Goal: Task Accomplishment & Management: Complete application form

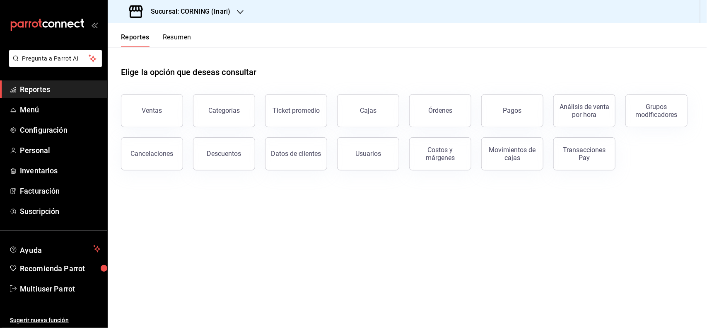
click at [222, 5] on div "Sucursal: CORNING (Inari)" at bounding box center [180, 11] width 133 height 23
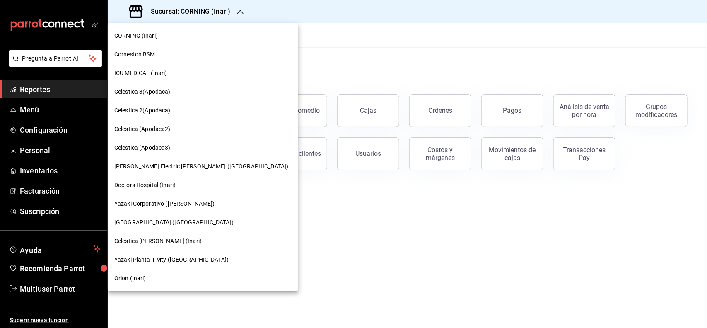
click at [177, 70] on div "ICU MEDICAL (Inari)" at bounding box center [202, 73] width 177 height 9
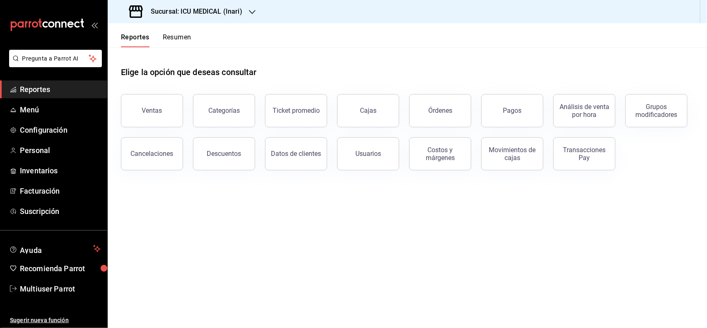
click at [66, 92] on span "Reportes" at bounding box center [60, 89] width 81 height 11
click at [35, 102] on link "Menú" at bounding box center [53, 110] width 107 height 18
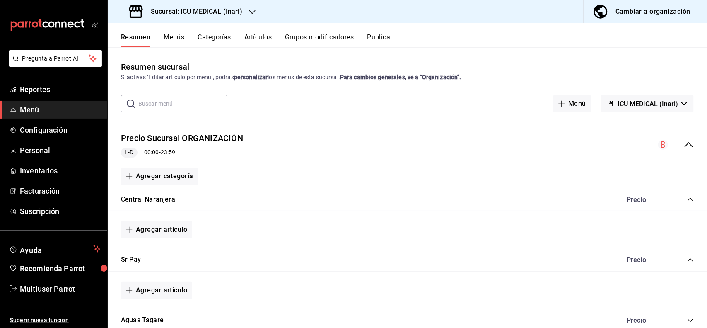
click at [258, 43] on button "Artículos" at bounding box center [257, 40] width 27 height 14
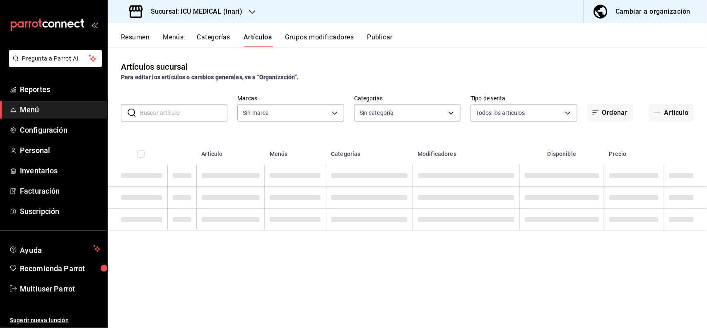
type input "5e0c5ccd-8ed1-4969-b390-8db7673d1bf4"
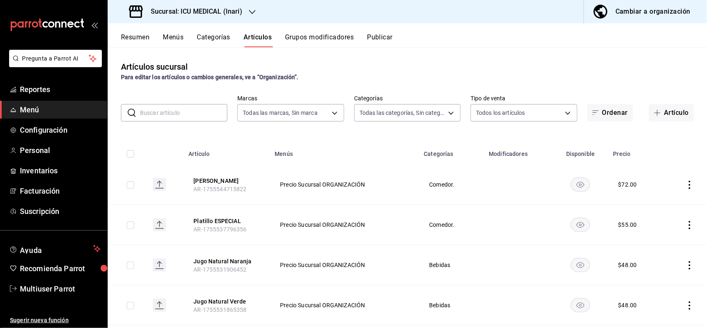
type input "9e15dca1-9d4b-4717-8be4-1d6cbb8789c7,073985e8-b056-49f0-b21c-ec7ec1c1a19c,7c148…"
click at [219, 14] on h3 "Sucursal: ICU MEDICAL (Inari)" at bounding box center [193, 12] width 98 height 10
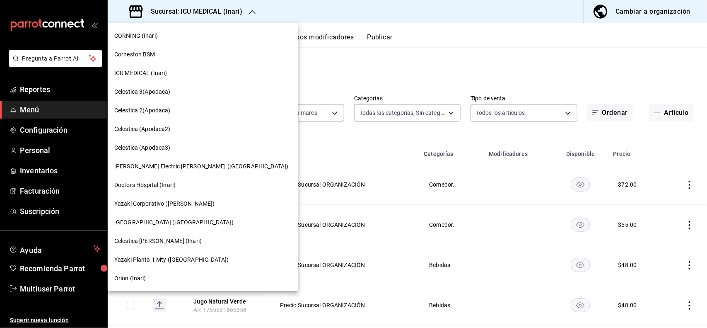
click at [371, 69] on div at bounding box center [353, 164] width 707 height 328
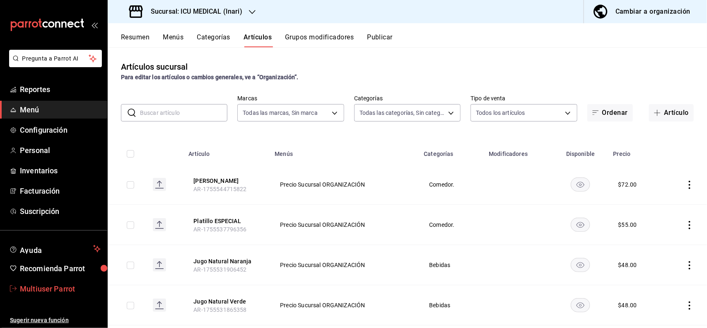
click at [58, 292] on span "Multiuser Parrot" at bounding box center [60, 288] width 81 height 11
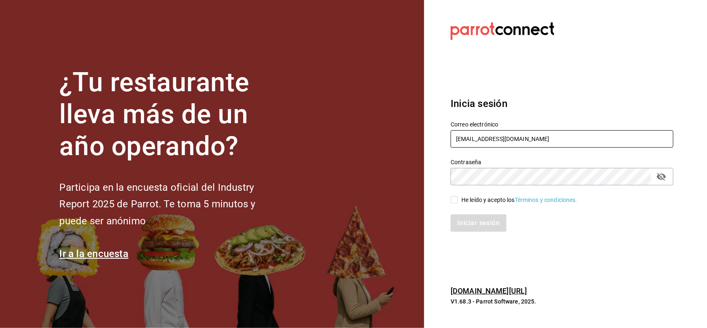
click at [562, 144] on input "multiuser@celestica.com" at bounding box center [562, 138] width 223 height 17
type input "black@inari.com"
click at [454, 199] on input "He leído y acepto los Términos y condiciones." at bounding box center [454, 199] width 7 height 7
checkbox input "true"
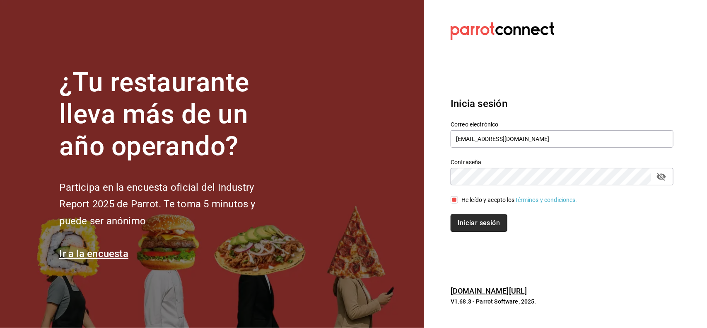
click at [464, 215] on button "Iniciar sesión" at bounding box center [479, 222] width 56 height 17
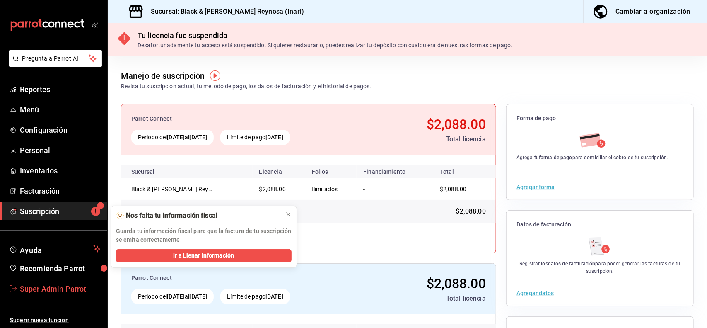
click at [55, 290] on span "Super Admin Parrot" at bounding box center [60, 288] width 81 height 11
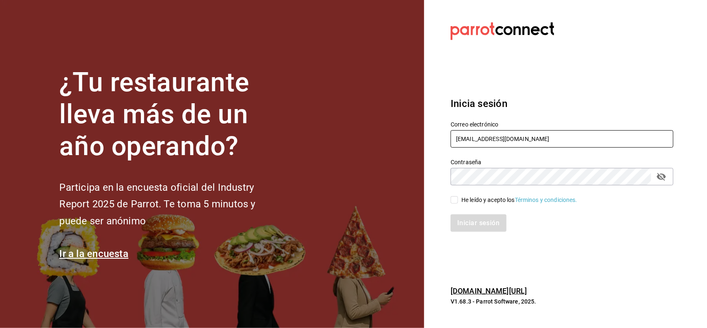
click at [533, 137] on input "[EMAIL_ADDRESS][DOMAIN_NAME]" at bounding box center [562, 138] width 223 height 17
type input "contralorjr@inaricomedores.com.mx"
click at [451, 201] on input "He leído y acepto los Términos y condiciones." at bounding box center [454, 199] width 7 height 7
checkbox input "true"
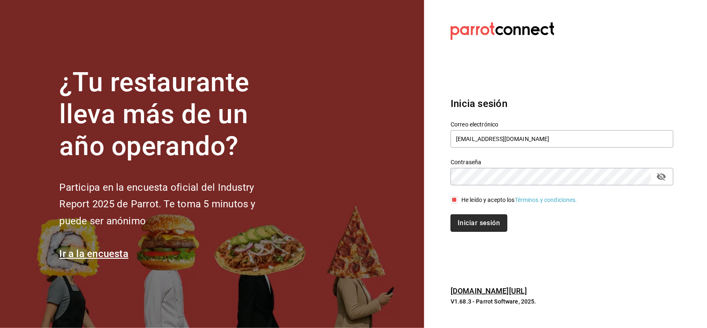
click at [480, 226] on button "Iniciar sesión" at bounding box center [479, 222] width 56 height 17
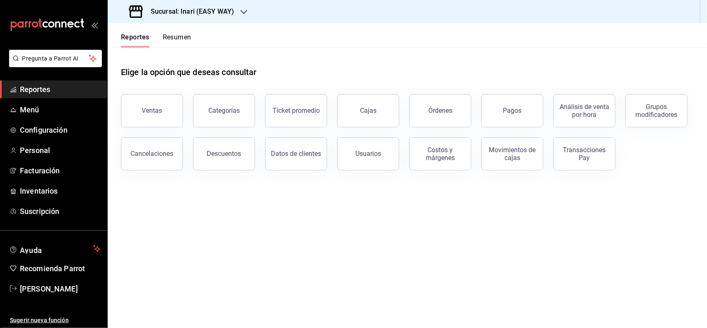
click at [203, 10] on h3 "Sucursal: Inari (EASY WAY)" at bounding box center [189, 12] width 90 height 10
click at [314, 43] on div at bounding box center [353, 164] width 707 height 328
click at [39, 282] on link "Daniela Castañeda" at bounding box center [53, 289] width 107 height 18
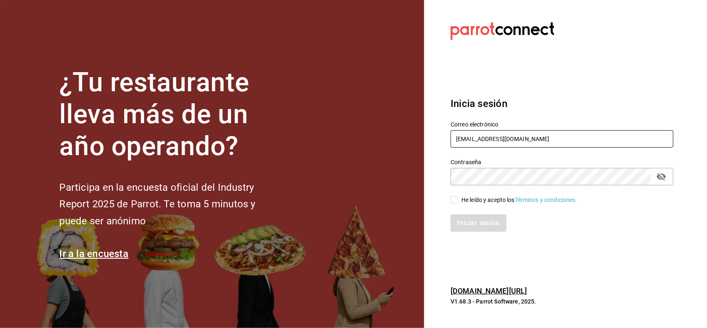
click at [560, 138] on input "contralorjr@inaricomedores.com.mx" at bounding box center [562, 138] width 223 height 17
type input "[EMAIL_ADDRESS][DOMAIN_NAME]"
click at [456, 203] on input "He leído y acepto los Términos y condiciones." at bounding box center [454, 199] width 7 height 7
checkbox input "true"
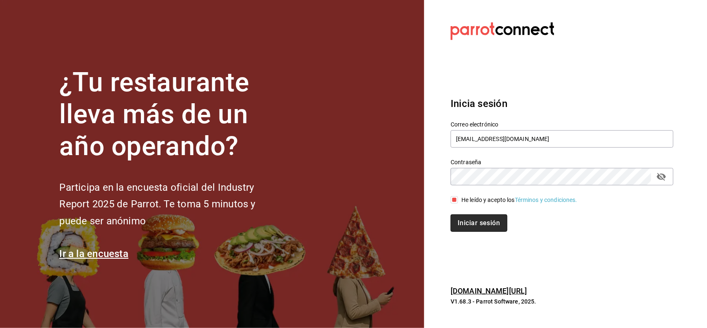
click at [471, 220] on button "Iniciar sesión" at bounding box center [479, 222] width 56 height 17
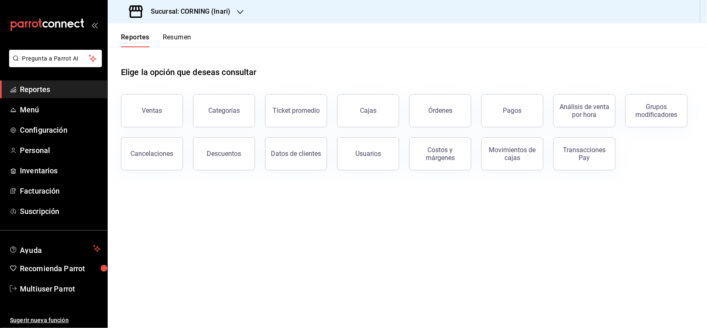
click at [212, 7] on h3 "Sucursal: CORNING (Inari)" at bounding box center [187, 12] width 86 height 10
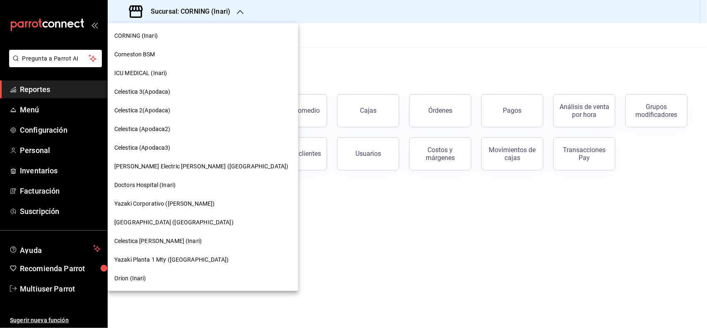
click at [177, 94] on div "Celestica 3(Apodaca)" at bounding box center [202, 91] width 177 height 9
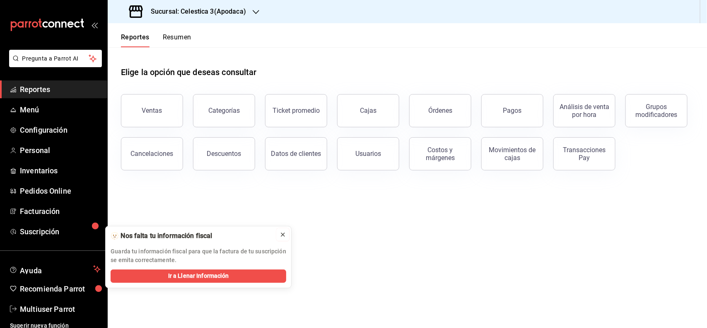
click at [282, 235] on icon at bounding box center [282, 234] width 3 height 3
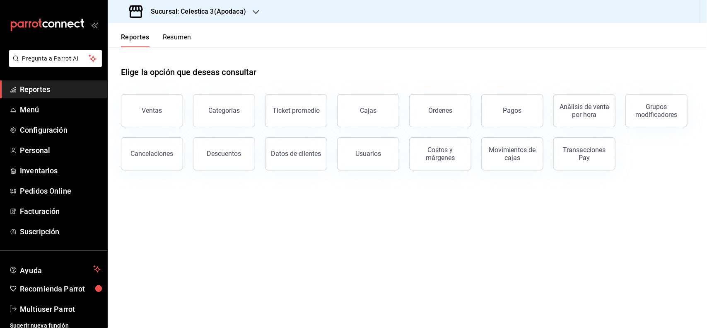
click at [227, 14] on h3 "Sucursal: Celestica 3(Apodaca)" at bounding box center [195, 12] width 102 height 10
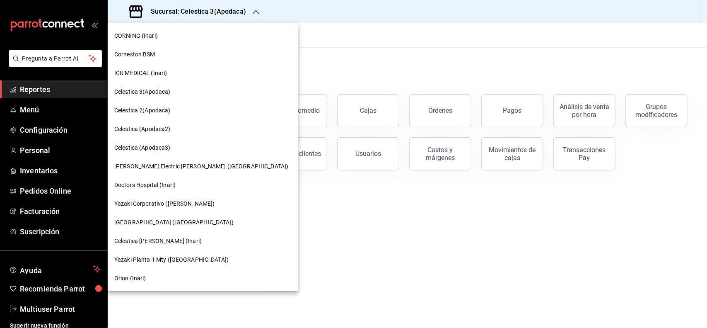
click at [350, 48] on div at bounding box center [353, 164] width 707 height 328
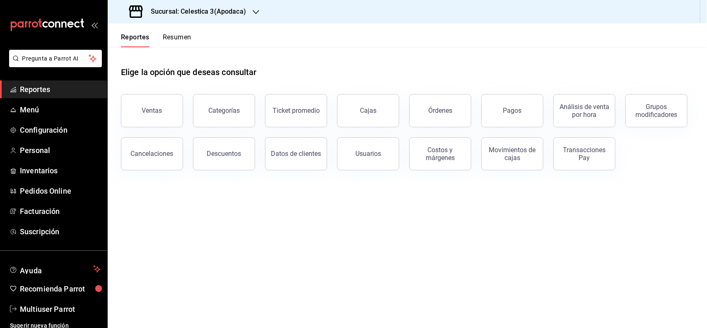
click at [206, 5] on div "Sucursal: Celestica 3(Apodaca)" at bounding box center [188, 11] width 148 height 23
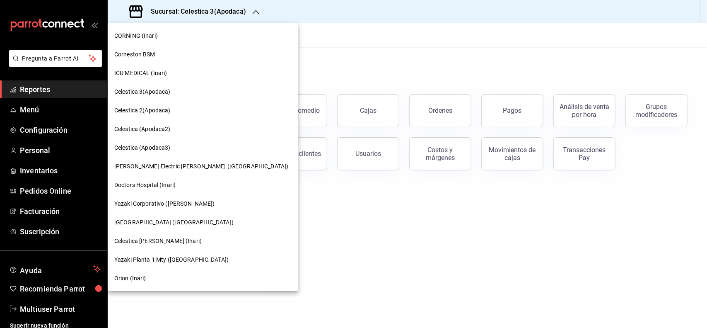
click at [338, 43] on div at bounding box center [353, 164] width 707 height 328
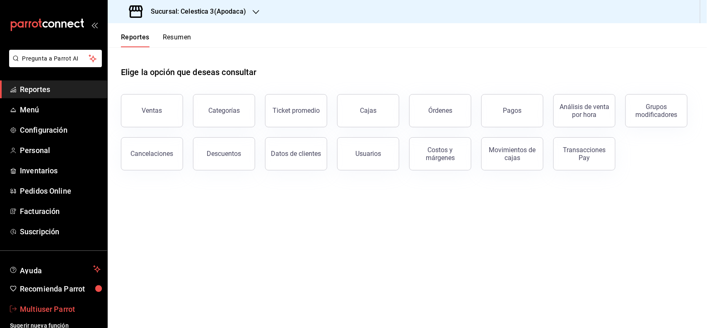
click at [51, 311] on span "Multiuser Parrot" at bounding box center [60, 308] width 81 height 11
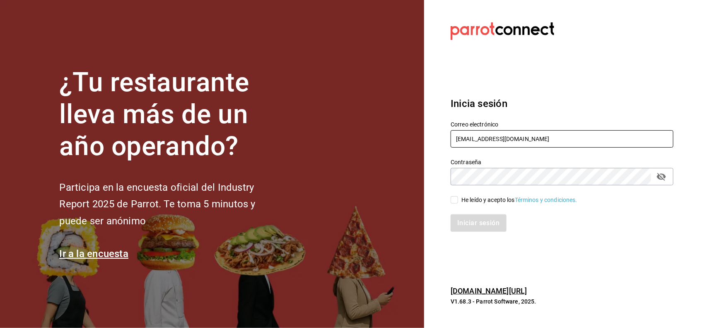
click at [575, 137] on input "multiuser@celestica.com" at bounding box center [562, 138] width 223 height 17
type input "[EMAIL_ADDRESS][DOMAIN_NAME]"
click at [456, 201] on input "He leído y acepto los Términos y condiciones." at bounding box center [454, 199] width 7 height 7
checkbox input "true"
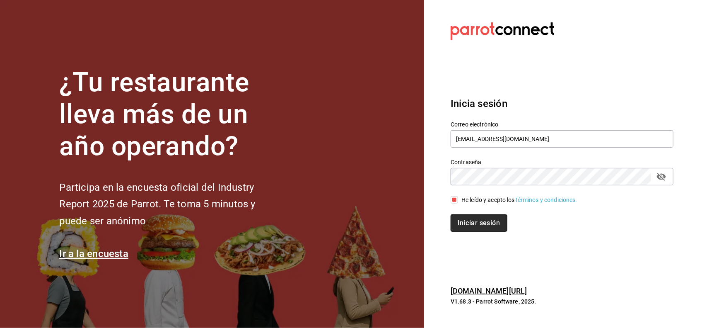
click at [478, 223] on button "Iniciar sesión" at bounding box center [479, 222] width 56 height 17
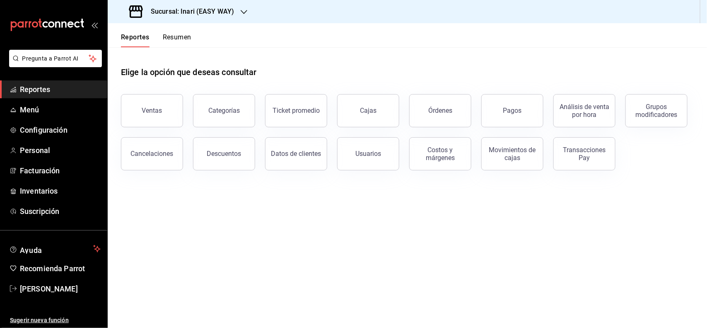
click at [224, 17] on div "Sucursal: Inari (EASY WAY)" at bounding box center [182, 11] width 136 height 23
click at [332, 39] on div at bounding box center [353, 164] width 707 height 328
click at [63, 291] on span "[PERSON_NAME]" at bounding box center [60, 288] width 81 height 11
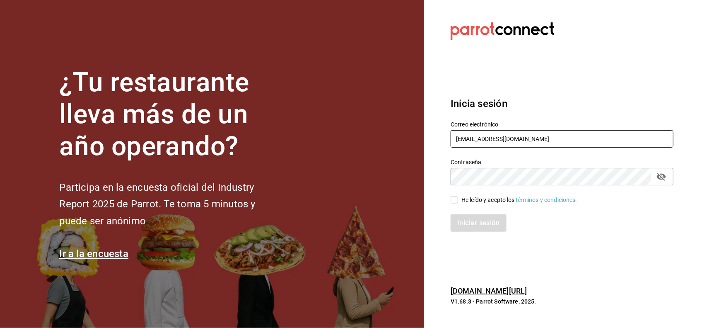
click at [596, 137] on input "contralorjr@inaricomedores.com.mx" at bounding box center [562, 138] width 223 height 17
type input "[EMAIL_ADDRESS][DOMAIN_NAME]"
click at [455, 199] on input "He leído y acepto los Términos y condiciones." at bounding box center [454, 199] width 7 height 7
checkbox input "true"
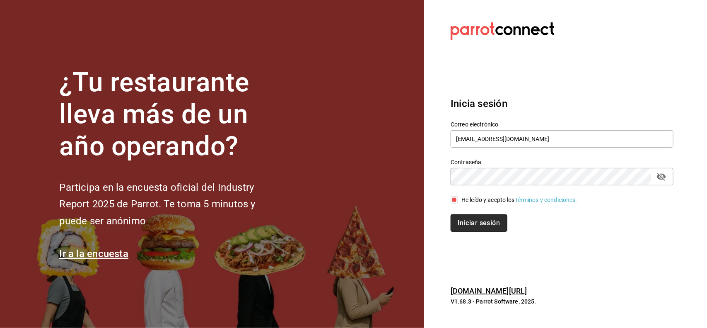
click at [471, 216] on button "Iniciar sesión" at bounding box center [479, 222] width 56 height 17
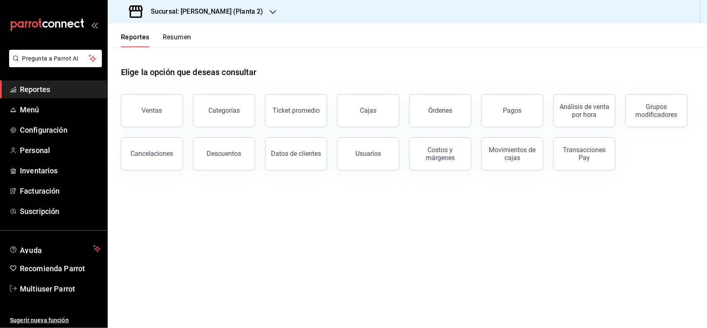
click at [253, 10] on h3 "Sucursal: [PERSON_NAME] (Planta 2)" at bounding box center [203, 12] width 119 height 10
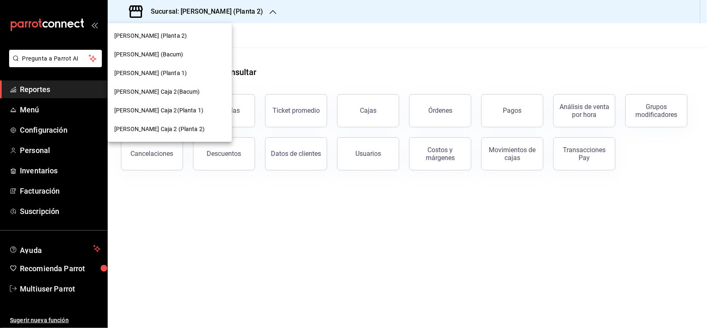
click at [321, 51] on div at bounding box center [353, 164] width 707 height 328
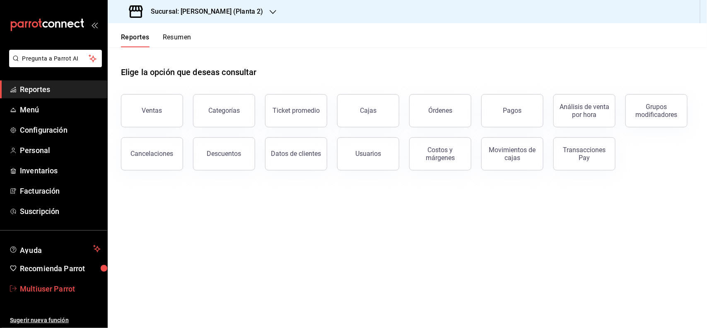
click at [57, 289] on span "Multiuser Parrot" at bounding box center [60, 288] width 81 height 11
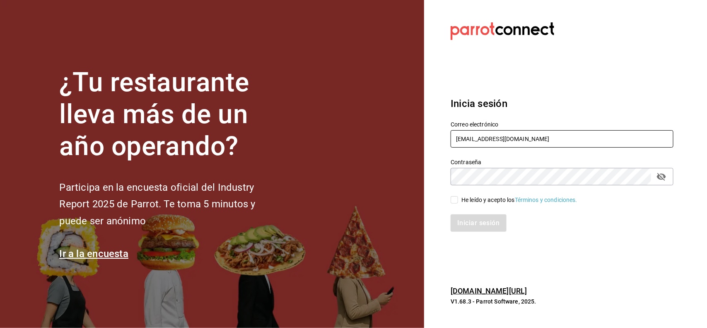
click at [545, 141] on input "multiuser@yazaki.com" at bounding box center [562, 138] width 223 height 17
type input "[EMAIL_ADDRESS][DOMAIN_NAME]"
click at [456, 198] on input "He leído y acepto los Términos y condiciones." at bounding box center [454, 199] width 7 height 7
checkbox input "true"
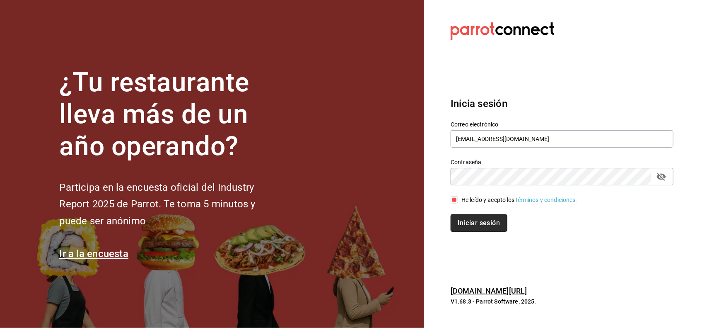
click at [480, 222] on button "Iniciar sesión" at bounding box center [479, 222] width 56 height 17
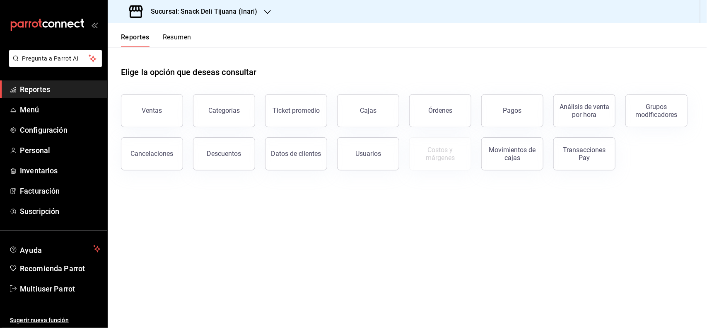
click at [251, 16] on h3 "Sucursal: Snack Deli Tijuana (Inari)" at bounding box center [200, 12] width 113 height 10
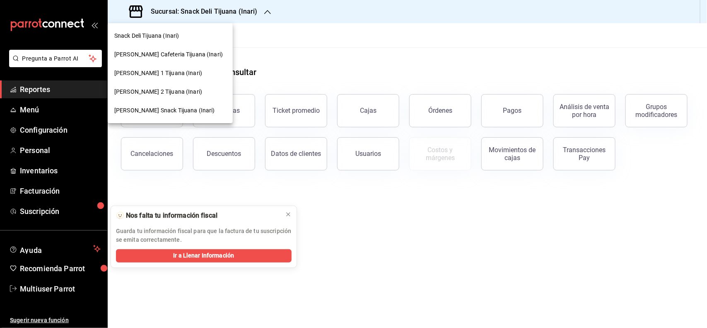
click at [380, 46] on div at bounding box center [353, 164] width 707 height 328
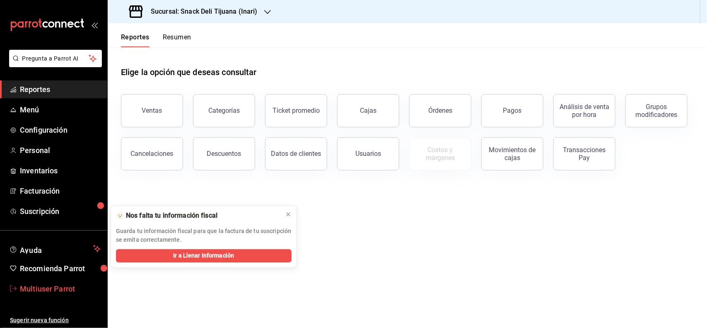
click at [67, 291] on span "Multiuser Parrot" at bounding box center [60, 288] width 81 height 11
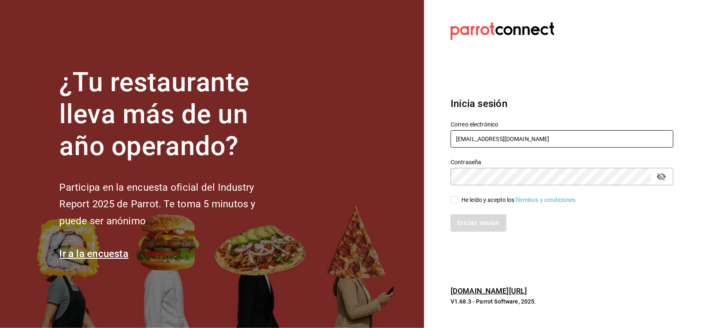
click at [584, 141] on input "[EMAIL_ADDRESS][DOMAIN_NAME]" at bounding box center [562, 138] width 223 height 17
type input "m"
type input "[EMAIL_ADDRESS][DOMAIN_NAME]"
click at [458, 198] on input "He leído y acepto los Términos y condiciones." at bounding box center [454, 199] width 7 height 7
checkbox input "true"
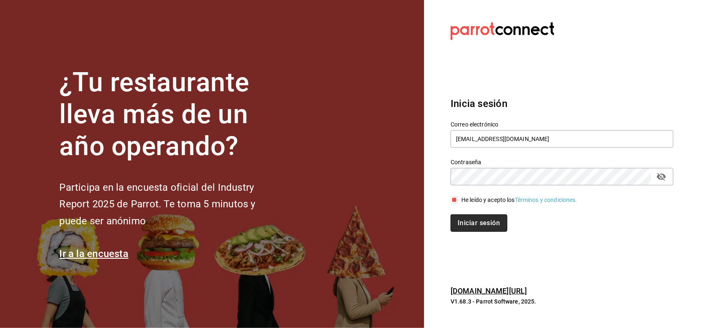
click at [483, 217] on button "Iniciar sesión" at bounding box center [479, 222] width 56 height 17
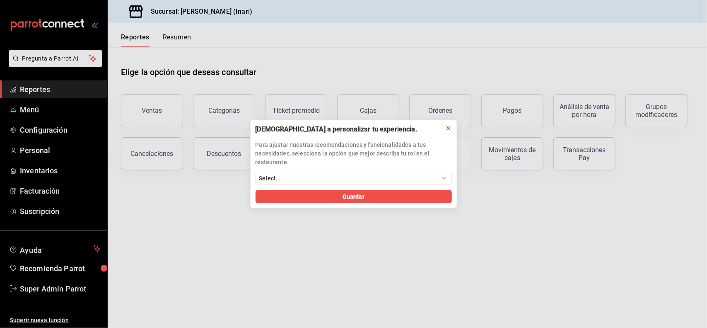
click at [449, 127] on icon at bounding box center [448, 128] width 7 height 7
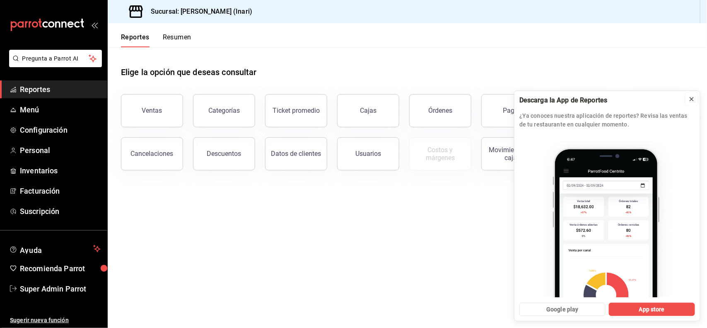
click at [690, 101] on icon at bounding box center [691, 99] width 7 height 7
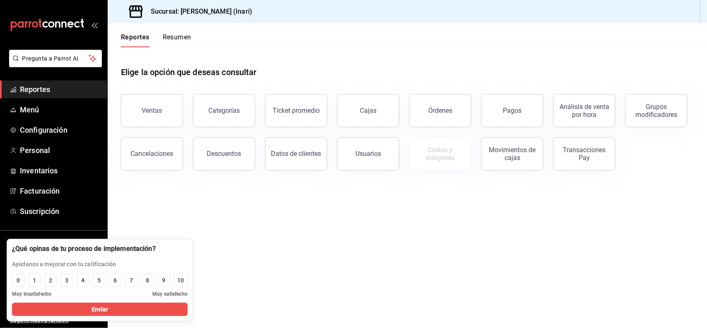
click at [212, 224] on main "Elige la opción que deseas consultar Ventas Categorías Ticket promedio Cajas Ór…" at bounding box center [407, 187] width 599 height 280
click at [80, 108] on span "Menú" at bounding box center [60, 109] width 81 height 11
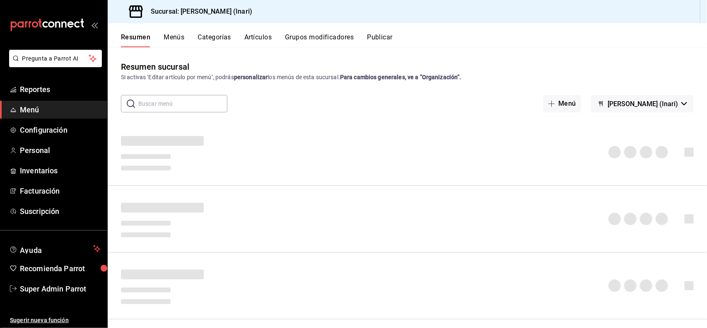
drag, startPoint x: 251, startPoint y: 32, endPoint x: 252, endPoint y: 38, distance: 6.3
click at [252, 38] on div "Resumen Menús Categorías Artículos Grupos modificadores Publicar" at bounding box center [407, 35] width 599 height 24
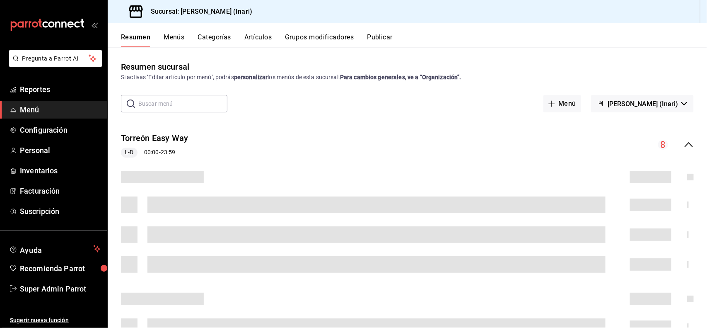
click at [252, 38] on button "Artículos" at bounding box center [257, 40] width 27 height 14
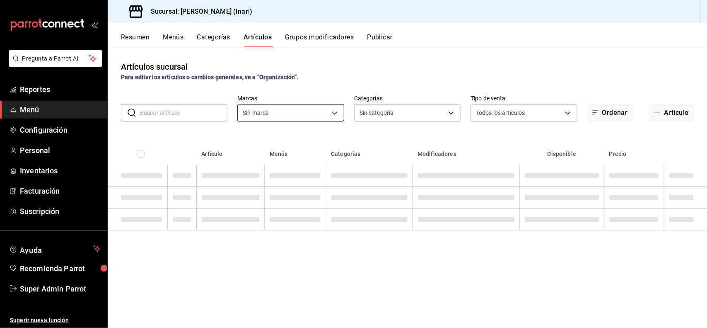
type input "56fbb0f3-006a-4ed7-a5c0-48b255614585"
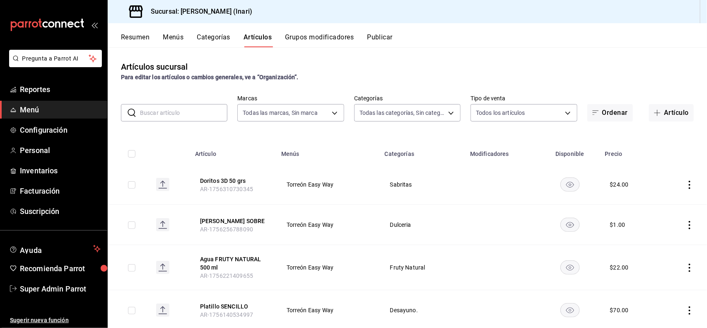
type input "3a12f2d0-a673-4e78-98e2-77088c85486e,dbaf704a-236a-4835-8a6b-203f3edb711b,c3cf4…"
click at [674, 115] on button "Artículo" at bounding box center [671, 112] width 45 height 17
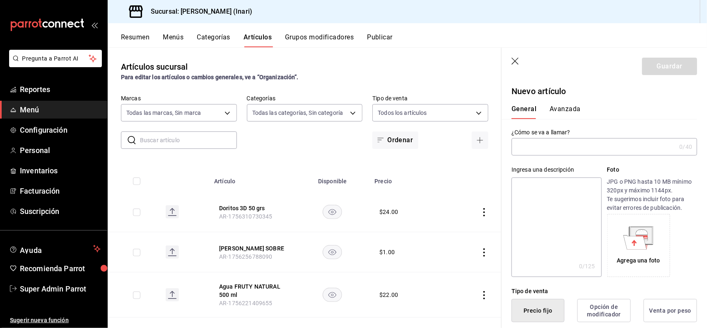
click at [519, 62] on icon "button" at bounding box center [516, 62] width 8 height 8
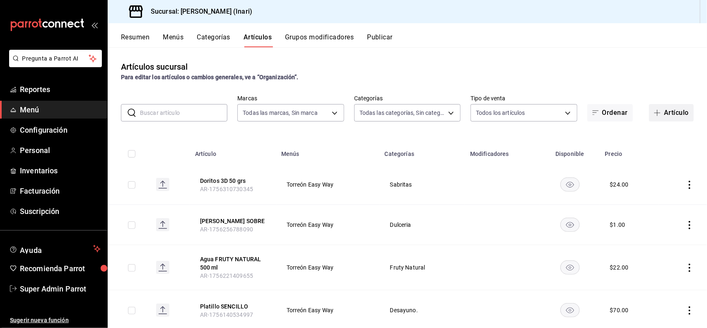
click at [672, 113] on button "Artículo" at bounding box center [671, 112] width 45 height 17
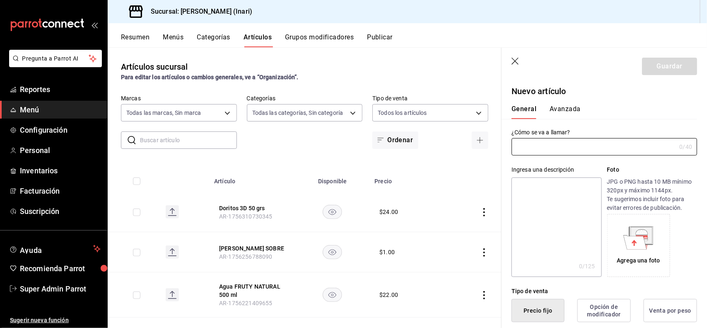
type input "AR-1756341256121"
drag, startPoint x: 594, startPoint y: 145, endPoint x: 485, endPoint y: 149, distance: 109.8
click at [485, 149] on main "Artículos sucursal Para editar los artículos o cambios generales, ve a “Organiz…" at bounding box center [407, 187] width 599 height 280
type input "Principe Chocolate 126 gr"
click at [545, 201] on textarea at bounding box center [557, 226] width 90 height 99
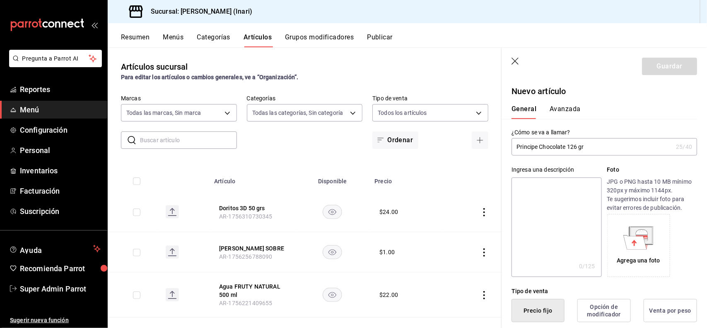
paste textarea "Principe Chocolate 126 gr"
type textarea "Principe Chocolate 126 gr"
type textarea "x"
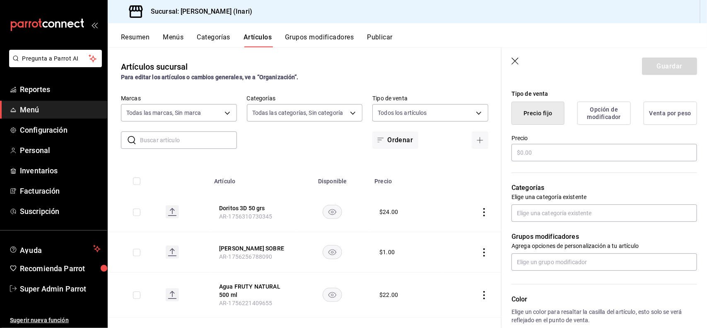
scroll to position [187, 0]
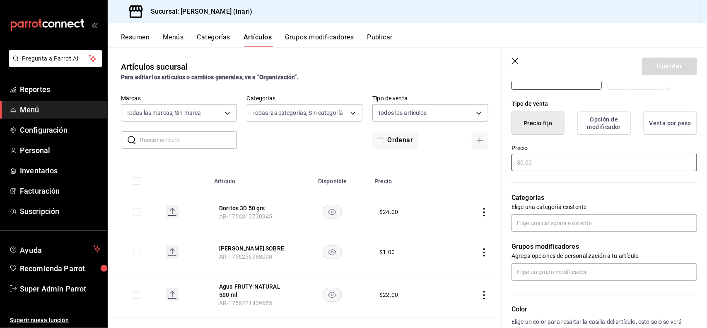
type textarea "Principe Chocolate 126 gr"
type textarea "x"
click at [614, 157] on input "text" at bounding box center [605, 162] width 186 height 17
type input "$2.00"
type textarea "x"
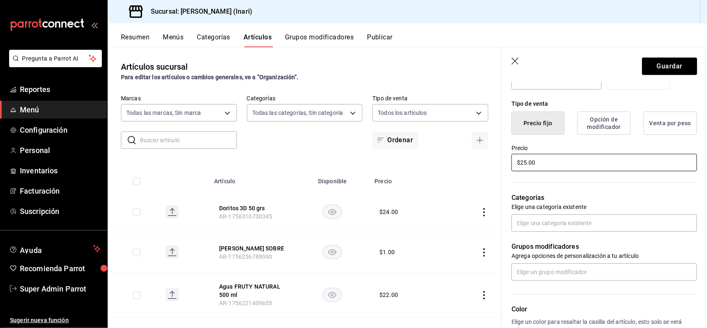
type input "$25.00"
type input "pan"
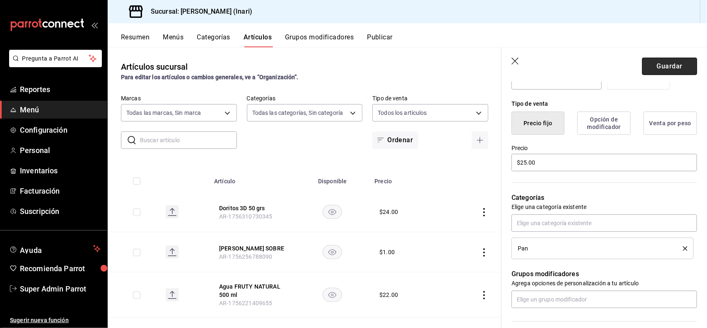
click at [649, 71] on button "Guardar" at bounding box center [669, 66] width 55 height 17
type textarea "x"
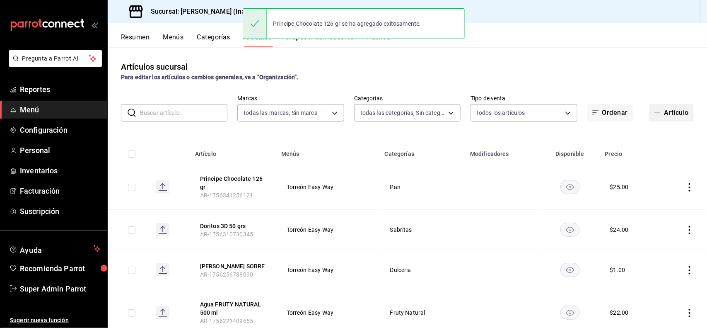
click at [659, 112] on button "Artículo" at bounding box center [671, 112] width 45 height 17
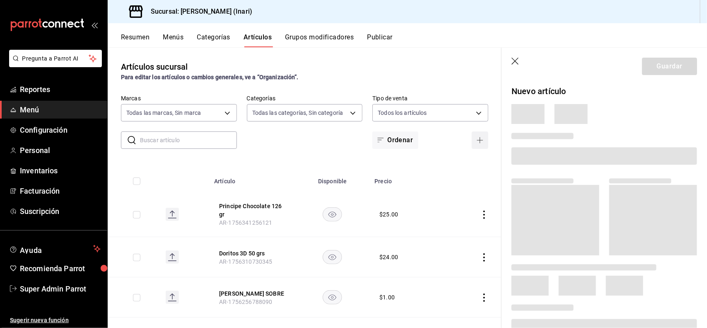
click at [472, 131] on button "button" at bounding box center [480, 139] width 17 height 17
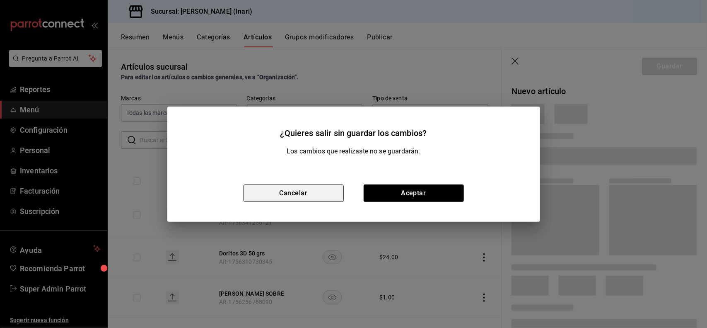
click at [313, 189] on button "Cancelar" at bounding box center [294, 192] width 100 height 17
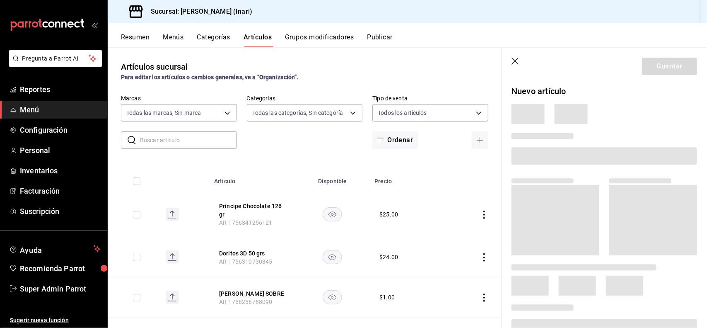
click at [517, 60] on icon "button" at bounding box center [516, 62] width 8 height 8
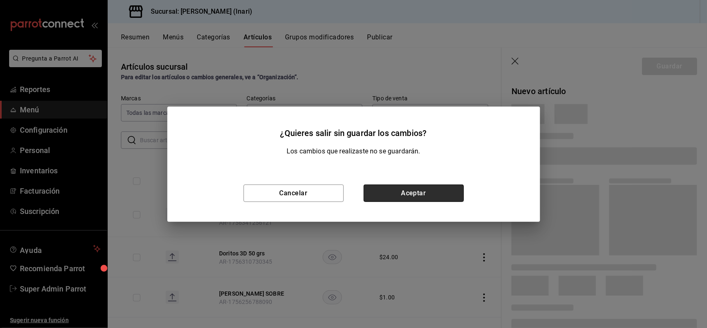
click at [431, 192] on button "Aceptar" at bounding box center [414, 192] width 100 height 17
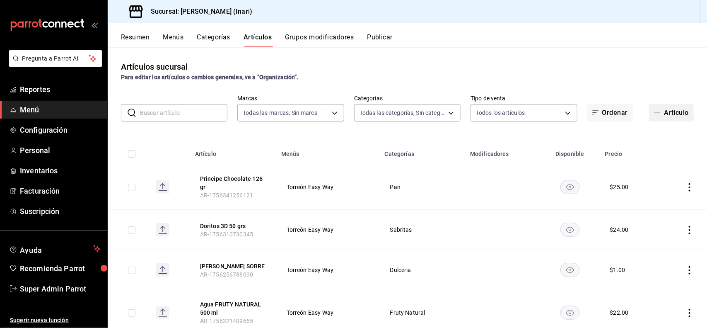
click at [654, 109] on span "button" at bounding box center [659, 112] width 10 height 7
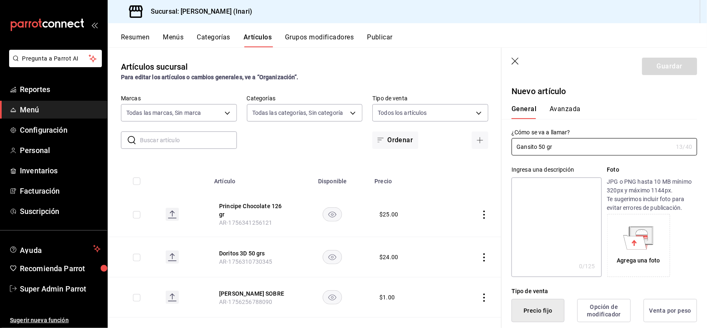
drag, startPoint x: 550, startPoint y: 146, endPoint x: 500, endPoint y: 150, distance: 49.9
click at [500, 150] on main "Artículos sucursal Para editar los artículos o cambios generales, ve a “Organiz…" at bounding box center [407, 187] width 599 height 280
drag, startPoint x: 569, startPoint y: 148, endPoint x: 508, endPoint y: 149, distance: 60.5
click at [508, 149] on div "¿Cómo se va a llamar? Gansito 50 gr 13 /40 ¿Cómo se va a llamar?" at bounding box center [600, 137] width 196 height 36
type input "Gansito 50 gr"
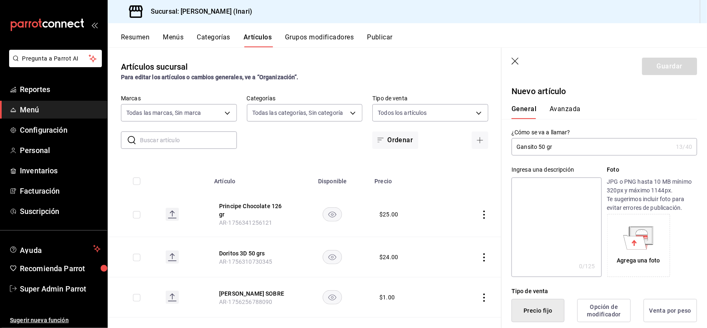
paste textarea "Gansito 50 gr"
click at [533, 204] on textarea at bounding box center [557, 226] width 90 height 99
type textarea "Gansito 50 gr"
type textarea "x"
type textarea "Gansito 50 gr"
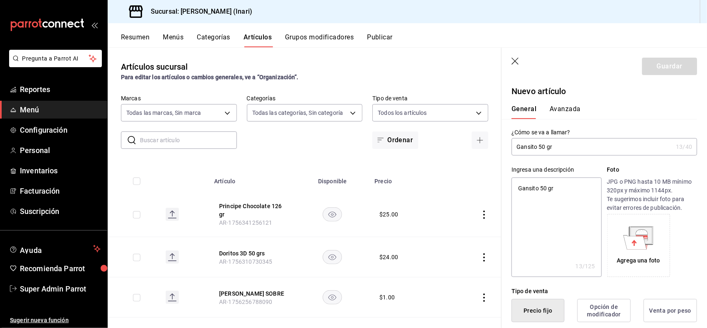
type textarea "x"
type button "1"
type button "0"
type button "2"
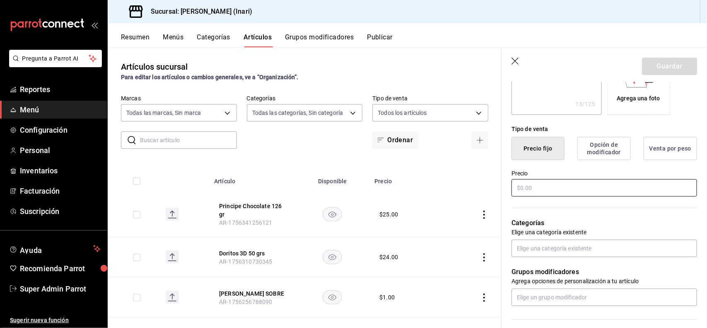
type textarea "x"
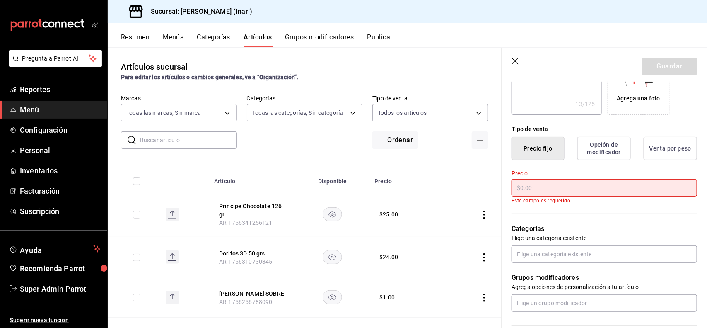
type textarea "x"
type input "$2.00"
type textarea "x"
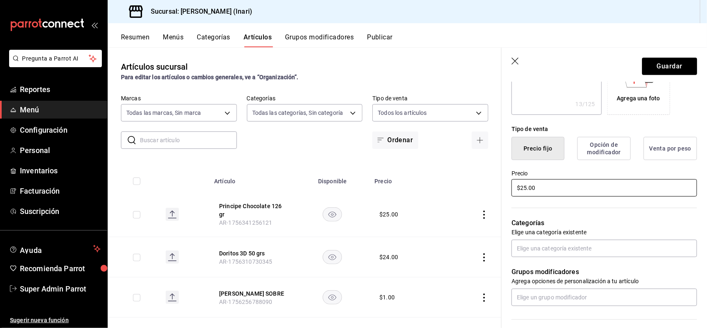
type input "$2.00"
type textarea "x"
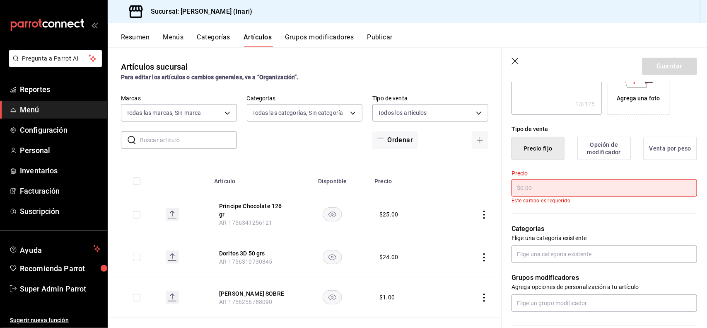
type input "$1.00"
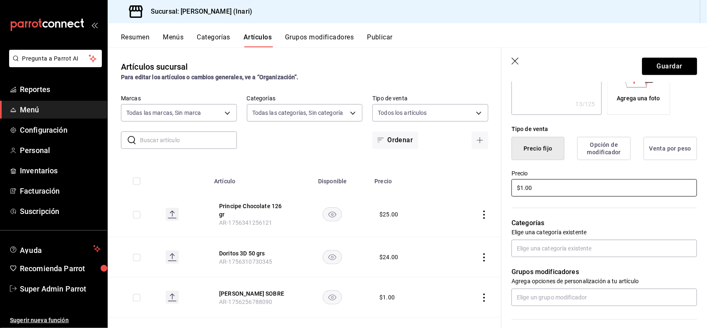
type textarea "x"
type input "$18.00"
type input "pan"
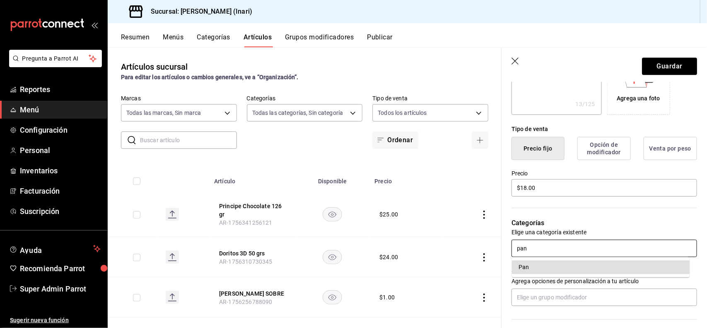
type textarea "x"
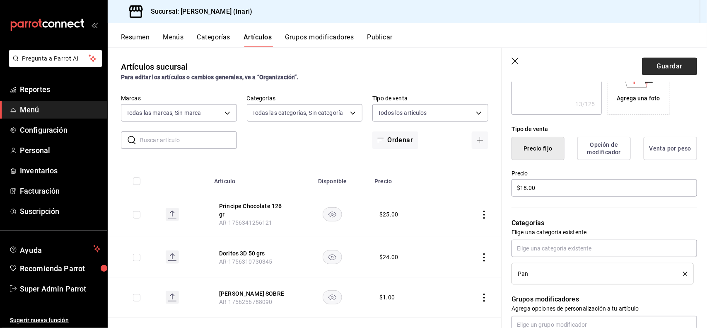
click at [663, 64] on button "Guardar" at bounding box center [669, 66] width 55 height 17
type textarea "x"
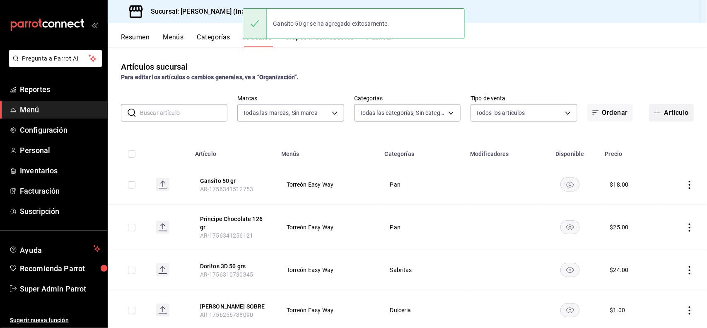
click at [655, 113] on span "button" at bounding box center [659, 112] width 10 height 7
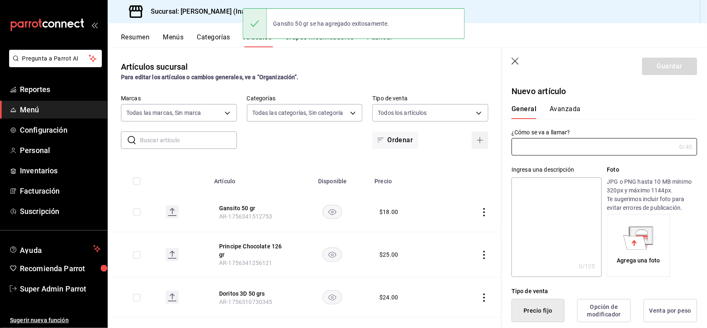
type input "AR-1756341581299"
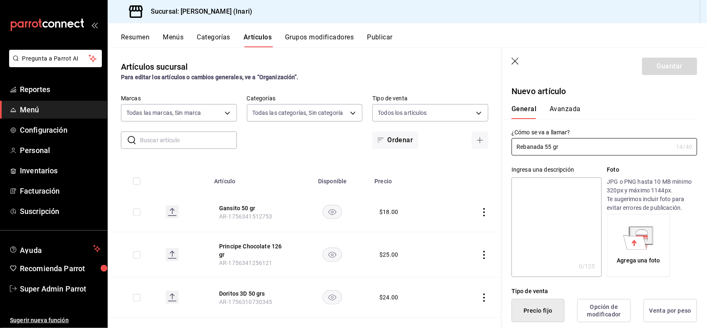
drag, startPoint x: 597, startPoint y: 148, endPoint x: 504, endPoint y: 145, distance: 93.2
click at [504, 145] on div "¿Cómo se va a llamar? Rebanada 55 gr 14 /40 ¿Cómo se va a llamar?" at bounding box center [600, 137] width 196 height 36
type input "Rebanada 55 gr"
click at [527, 195] on textarea at bounding box center [557, 226] width 90 height 99
paste textarea "Rebanada 55 gr"
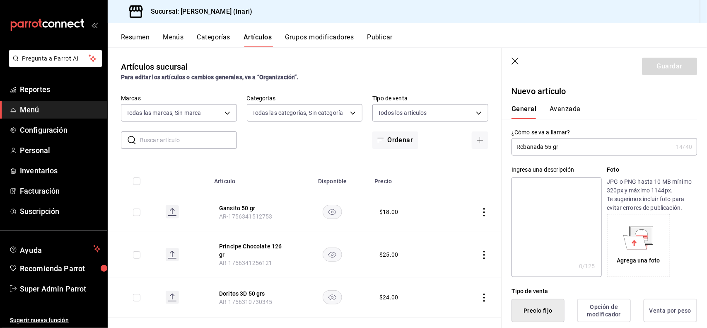
type textarea "Rebanada 55 gr"
type textarea "x"
click at [527, 195] on textarea "Rebanada 55 gr" at bounding box center [557, 226] width 90 height 99
type textarea "Rebanada 55 gr"
type textarea "x"
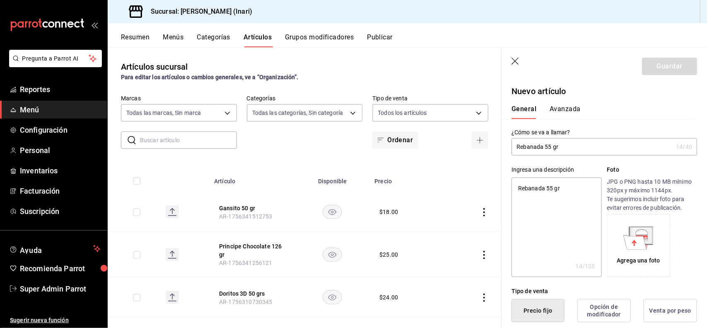
type button "1"
type button "0"
type button "2"
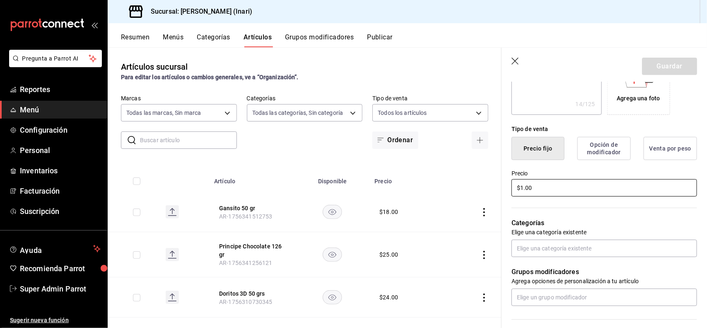
type input "$15.00"
type textarea "x"
type input "$15.00"
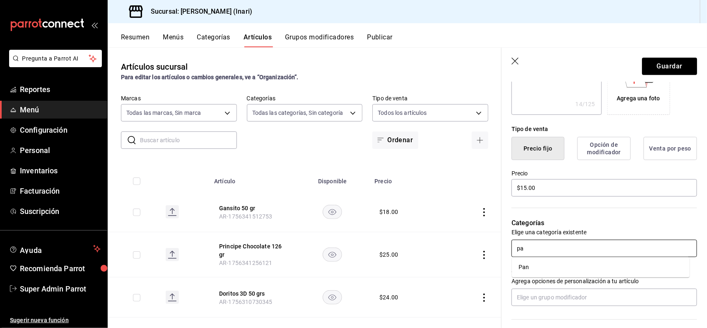
type input "pan"
type textarea "x"
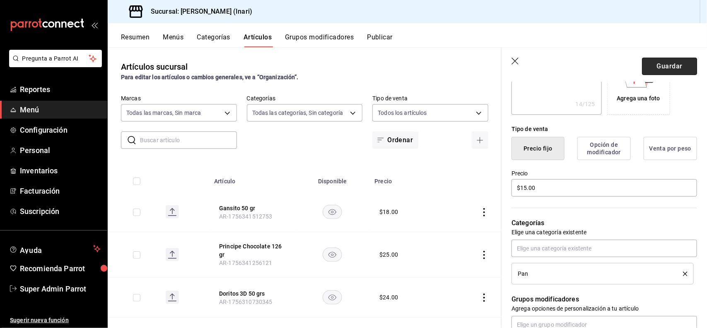
click at [678, 60] on button "Guardar" at bounding box center [669, 66] width 55 height 17
type textarea "x"
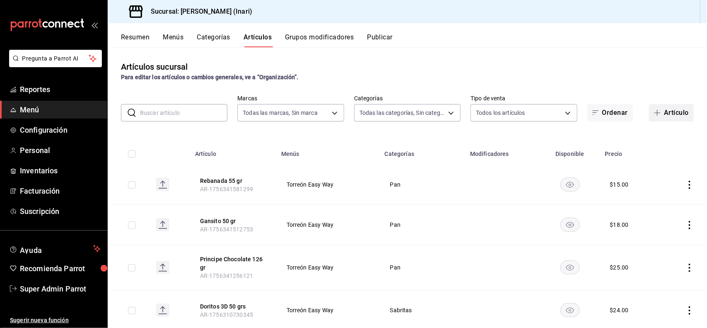
click at [682, 114] on button "Artículo" at bounding box center [671, 112] width 45 height 17
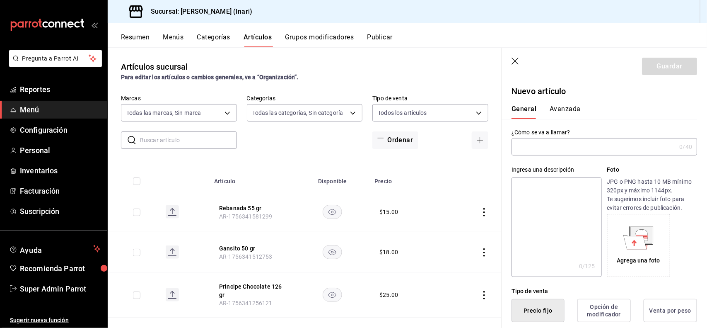
click at [635, 148] on input "text" at bounding box center [594, 146] width 164 height 17
type input "Roles Canela 180 gr"
drag, startPoint x: 618, startPoint y: 149, endPoint x: 502, endPoint y: 142, distance: 116.6
click at [502, 142] on div "¿Cómo se va a llamar? Roles Canela 180 gr 19 /40 ¿Cómo se va a llamar?" at bounding box center [600, 137] width 196 height 36
paste textarea "Roles Canela 180 gr"
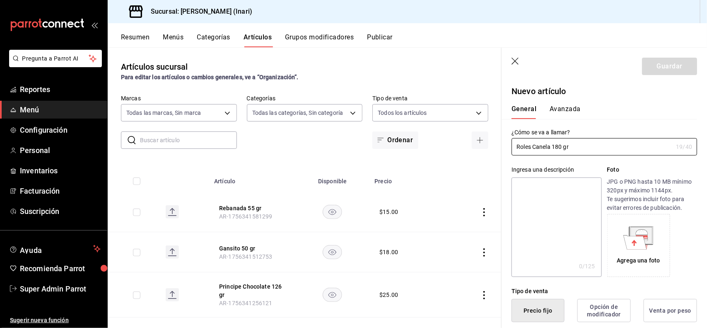
click at [560, 193] on textarea at bounding box center [557, 226] width 90 height 99
type textarea "Roles Canela 180 gr"
type textarea "x"
type textarea "Roles Canela 180 gr"
type textarea "x"
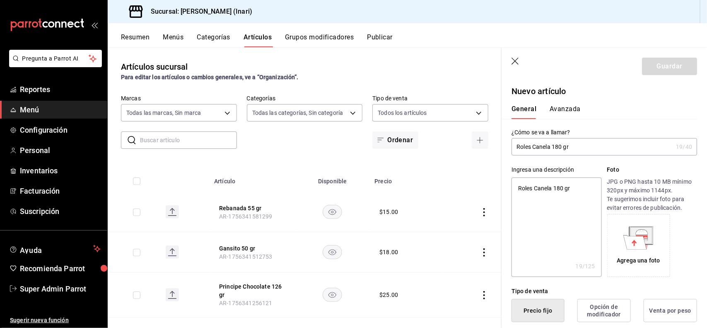
type button "1"
type button "0"
type button "2"
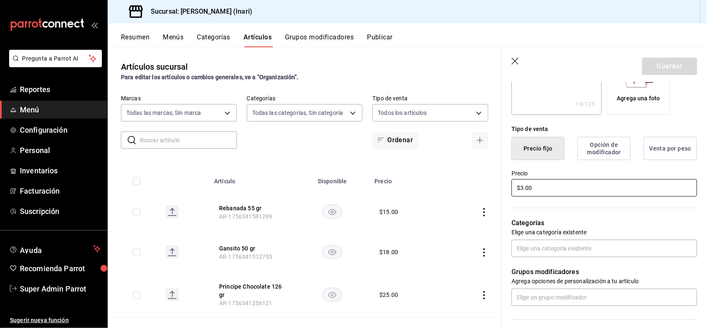
type input "$31.00"
type textarea "x"
type input "$31.00"
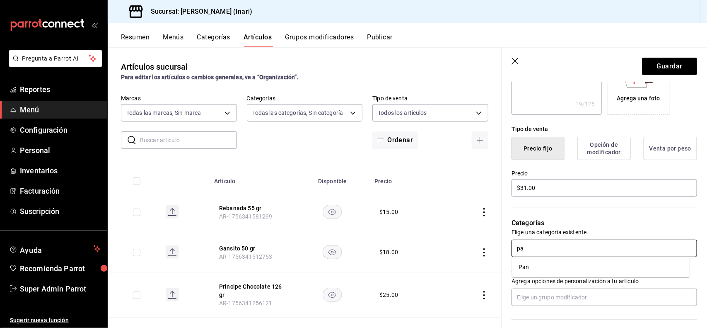
type input "pan"
type textarea "x"
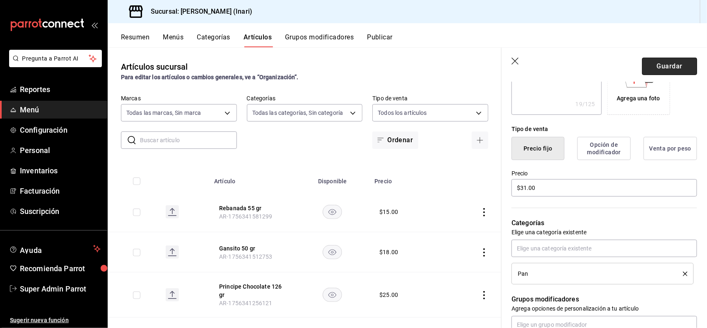
click at [655, 63] on button "Guardar" at bounding box center [669, 66] width 55 height 17
type textarea "x"
